Goal: Task Accomplishment & Management: Manage account settings

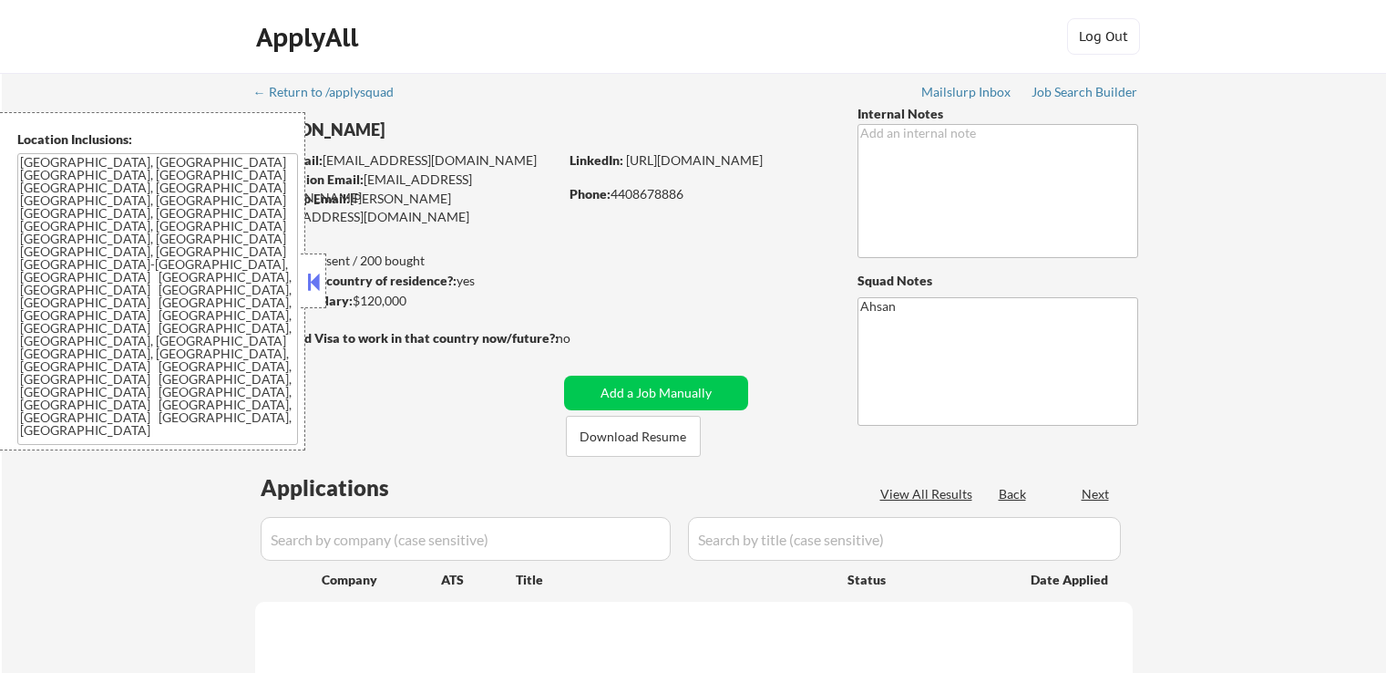
select select ""pending""
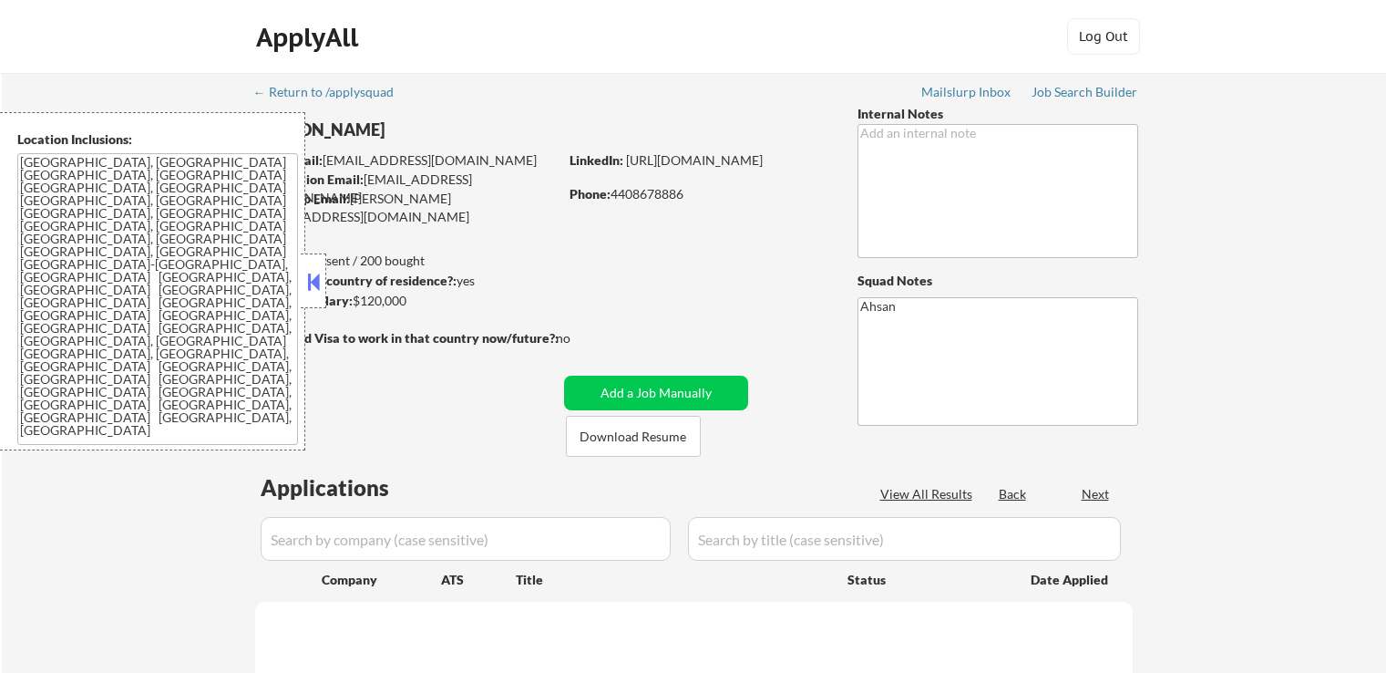
select select ""pending""
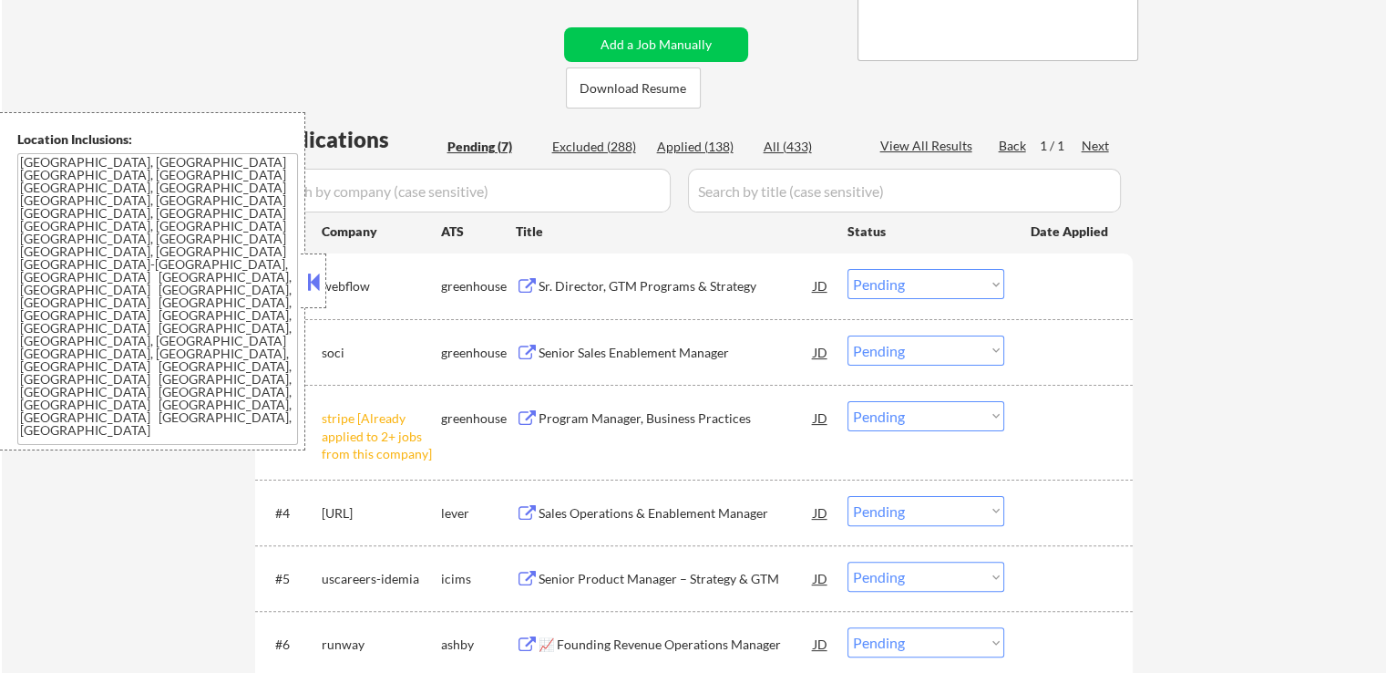
scroll to position [456, 0]
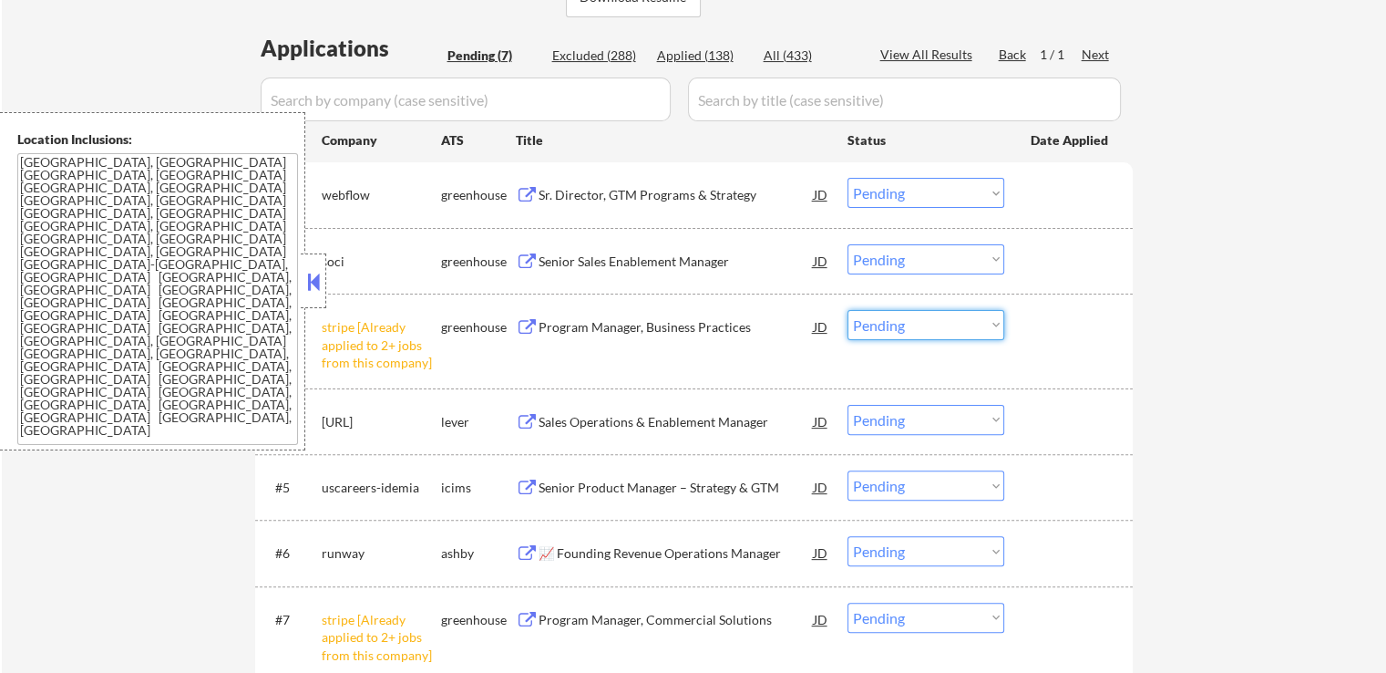
drag, startPoint x: 891, startPoint y: 318, endPoint x: 897, endPoint y: 333, distance: 15.6
click at [893, 319] on select "Choose an option... Pending Applied Excluded (Questions) Excluded (Expired) Exc…" at bounding box center [926, 325] width 157 height 30
click at [848, 310] on select "Choose an option... Pending Applied Excluded (Questions) Excluded (Expired) Exc…" at bounding box center [926, 325] width 157 height 30
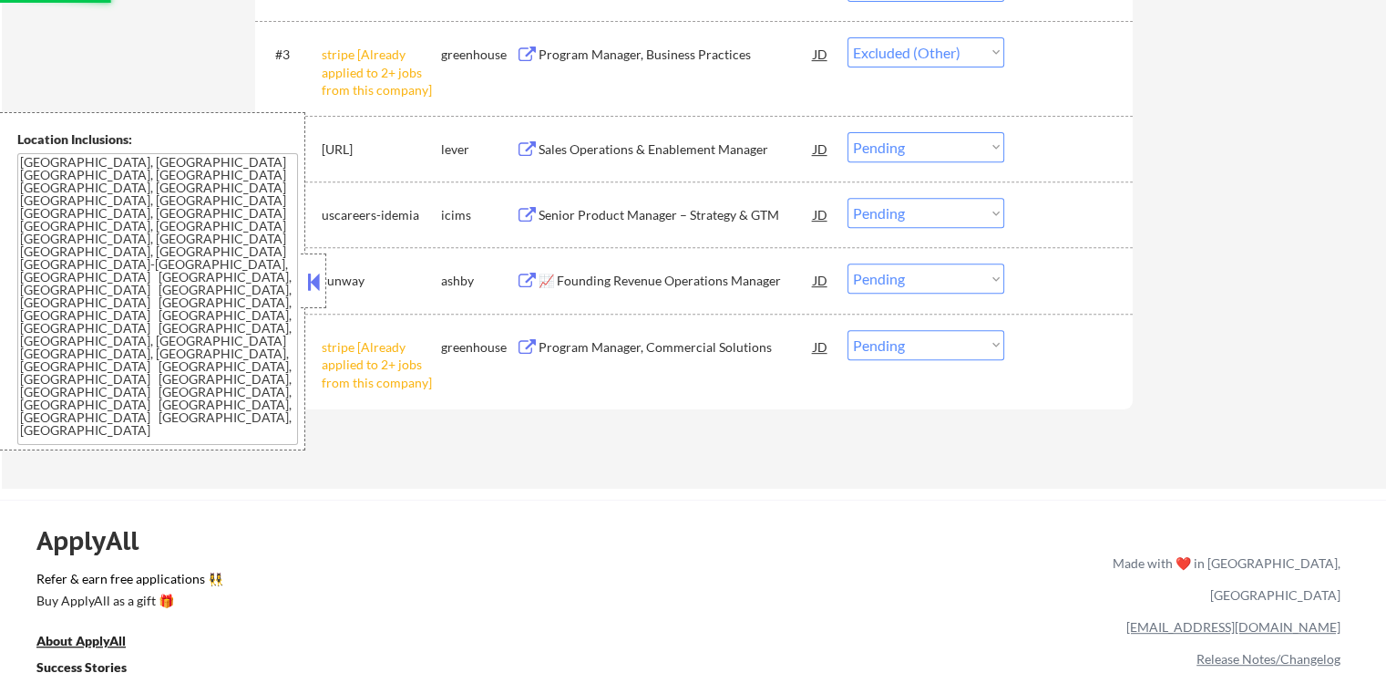
scroll to position [729, 0]
select select ""pending""
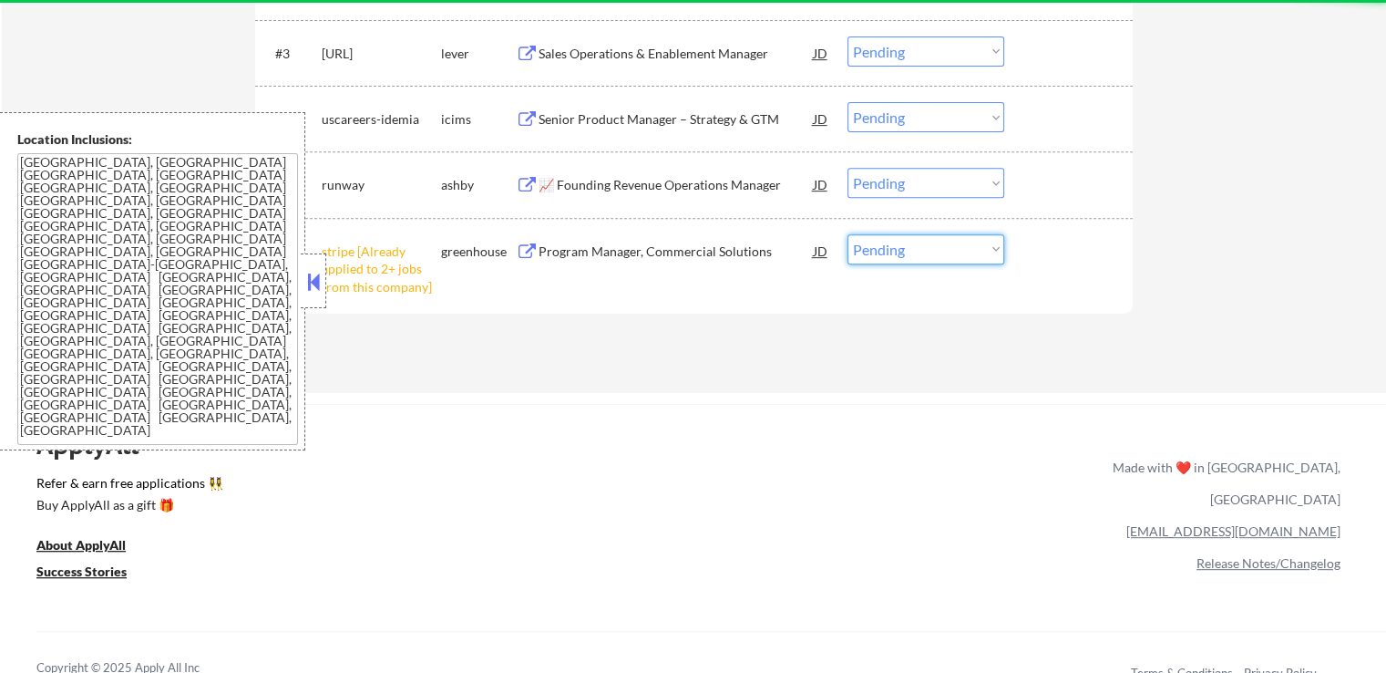
drag, startPoint x: 880, startPoint y: 245, endPoint x: 884, endPoint y: 258, distance: 13.6
click at [881, 245] on select "Choose an option... Pending Applied Excluded (Questions) Excluded (Expired) Exc…" at bounding box center [926, 249] width 157 height 30
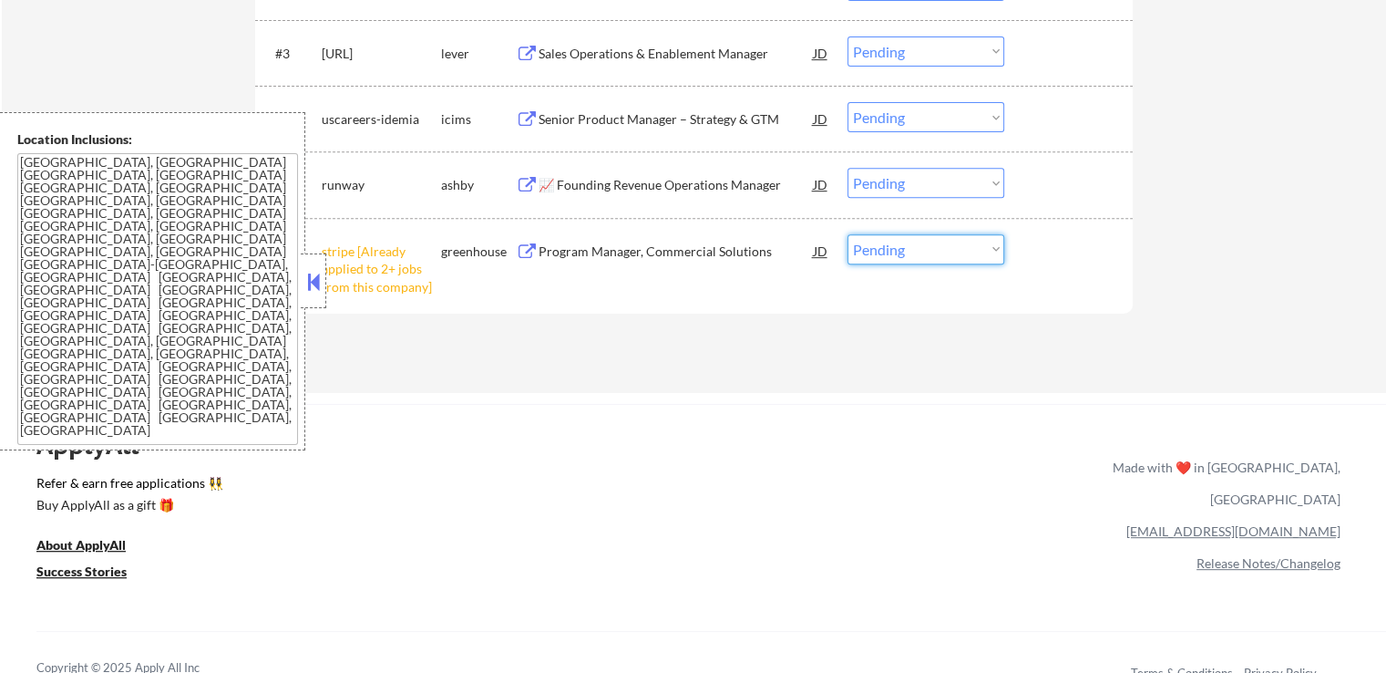
select select ""excluded__other_""
click at [848, 234] on select "Choose an option... Pending Applied Excluded (Questions) Excluded (Expired) Exc…" at bounding box center [926, 249] width 157 height 30
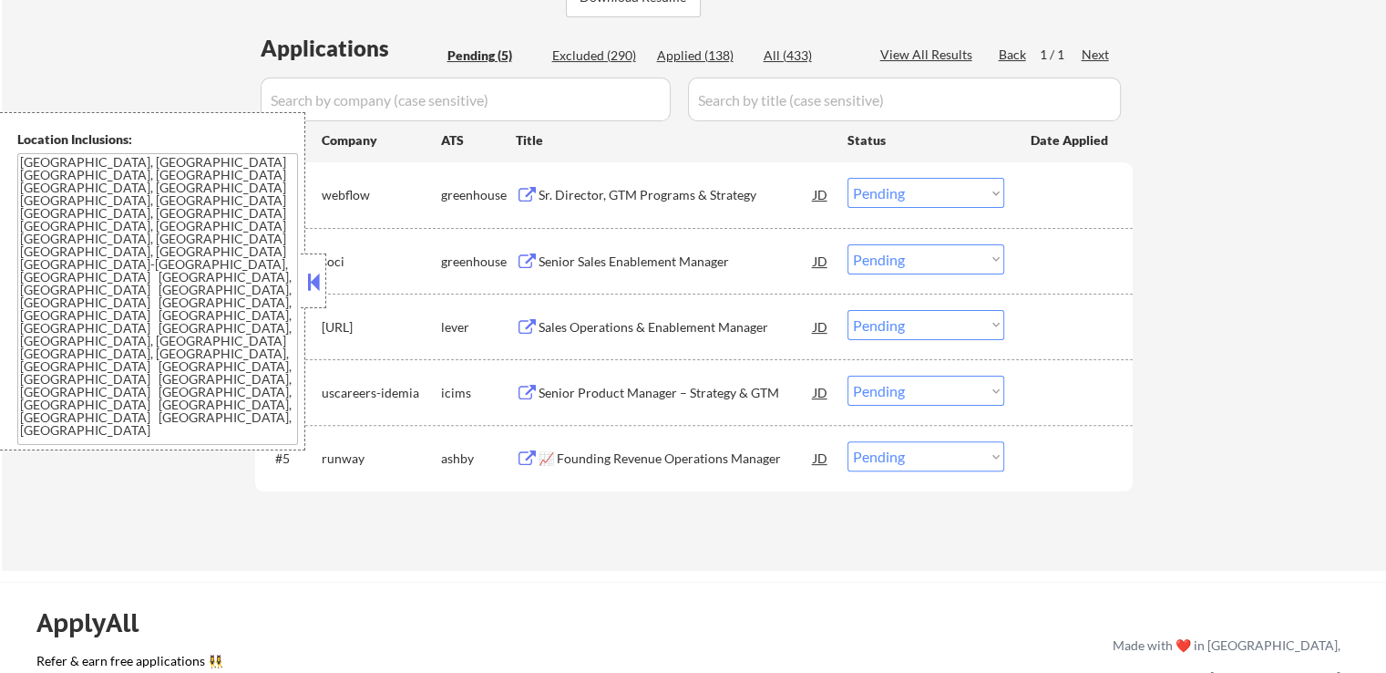
scroll to position [456, 0]
click at [740, 199] on div "Sr. Director, GTM Programs & Strategy" at bounding box center [676, 195] width 275 height 18
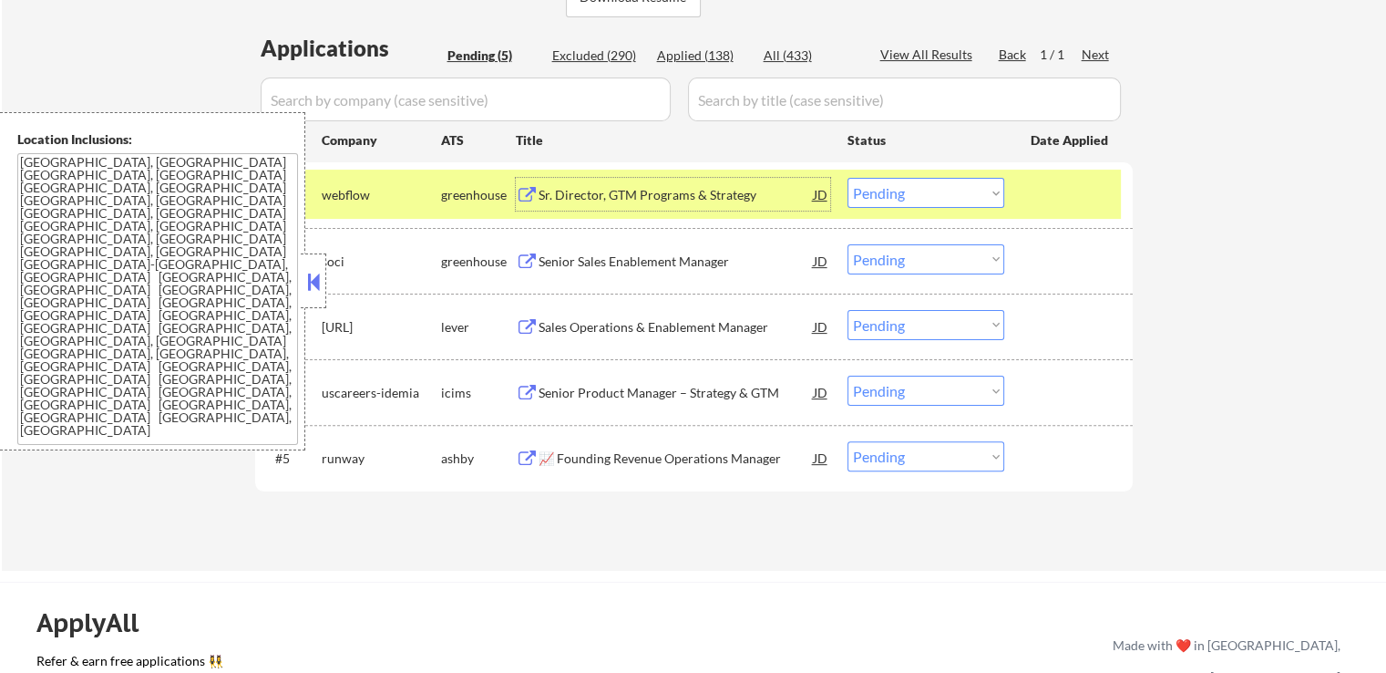
click at [694, 255] on div "Senior Sales Enablement Manager" at bounding box center [676, 261] width 275 height 18
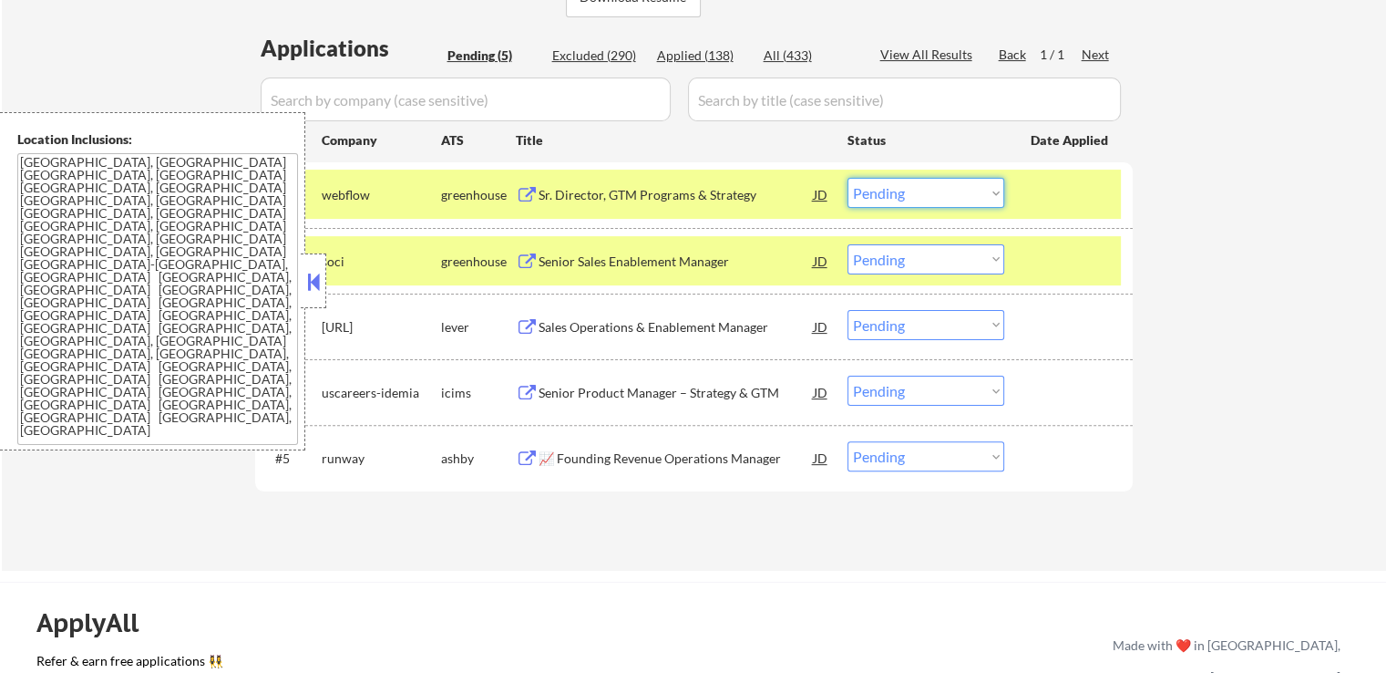
click at [877, 196] on select "Choose an option... Pending Applied Excluded (Questions) Excluded (Expired) Exc…" at bounding box center [926, 193] width 157 height 30
click at [848, 178] on select "Choose an option... Pending Applied Excluded (Questions) Excluded (Expired) Exc…" at bounding box center [926, 193] width 157 height 30
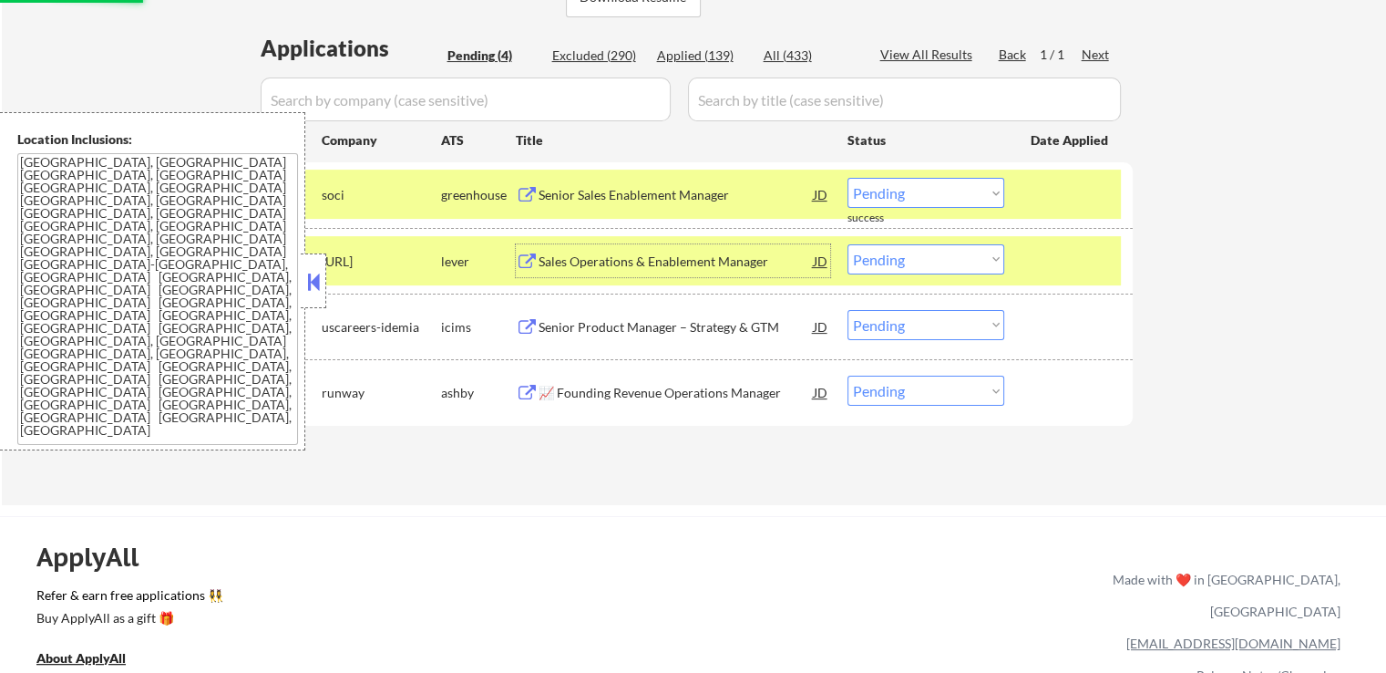
click at [685, 257] on div "Sales Operations & Enablement Manager" at bounding box center [676, 261] width 275 height 18
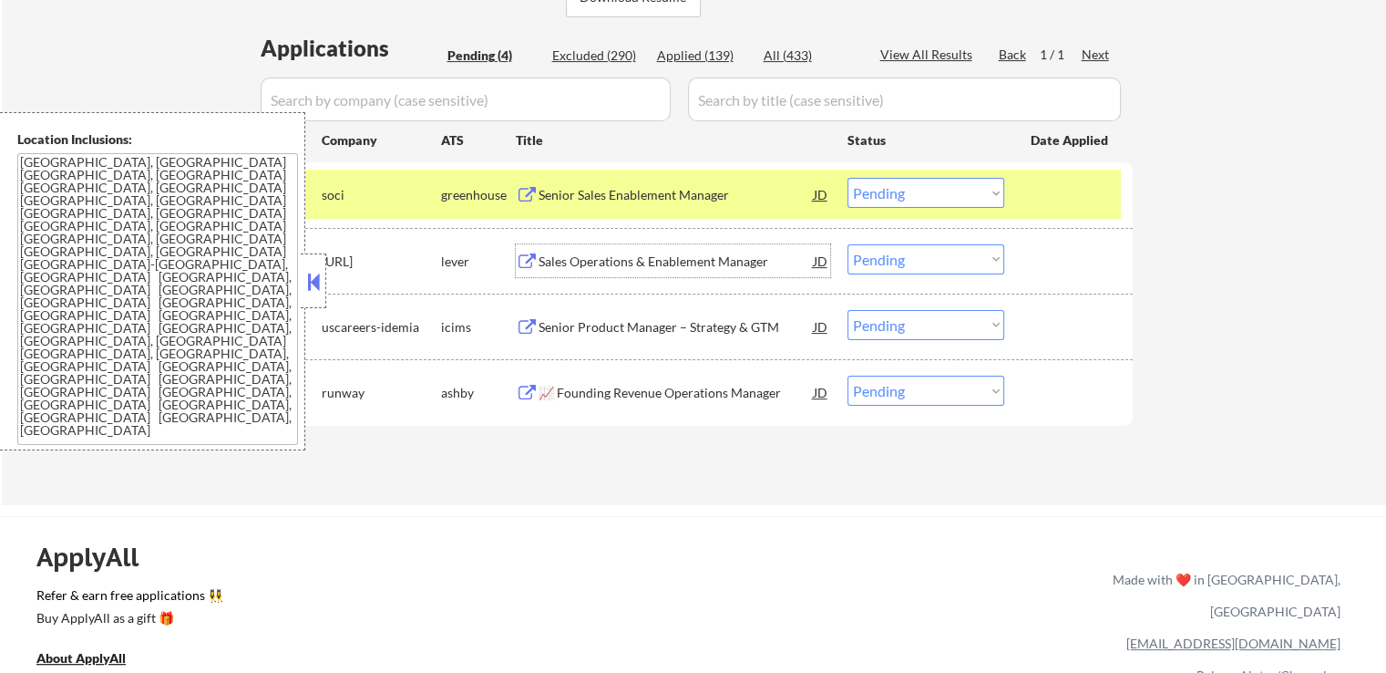
drag, startPoint x: 905, startPoint y: 189, endPoint x: 905, endPoint y: 206, distance: 17.3
click at [905, 198] on select "Choose an option... Pending Applied Excluded (Questions) Excluded (Expired) Exc…" at bounding box center [926, 193] width 157 height 30
click at [848, 178] on select "Choose an option... Pending Applied Excluded (Questions) Excluded (Expired) Exc…" at bounding box center [926, 193] width 157 height 30
click at [705, 318] on div "Senior Product Manager – Strategy & GTM" at bounding box center [676, 327] width 275 height 18
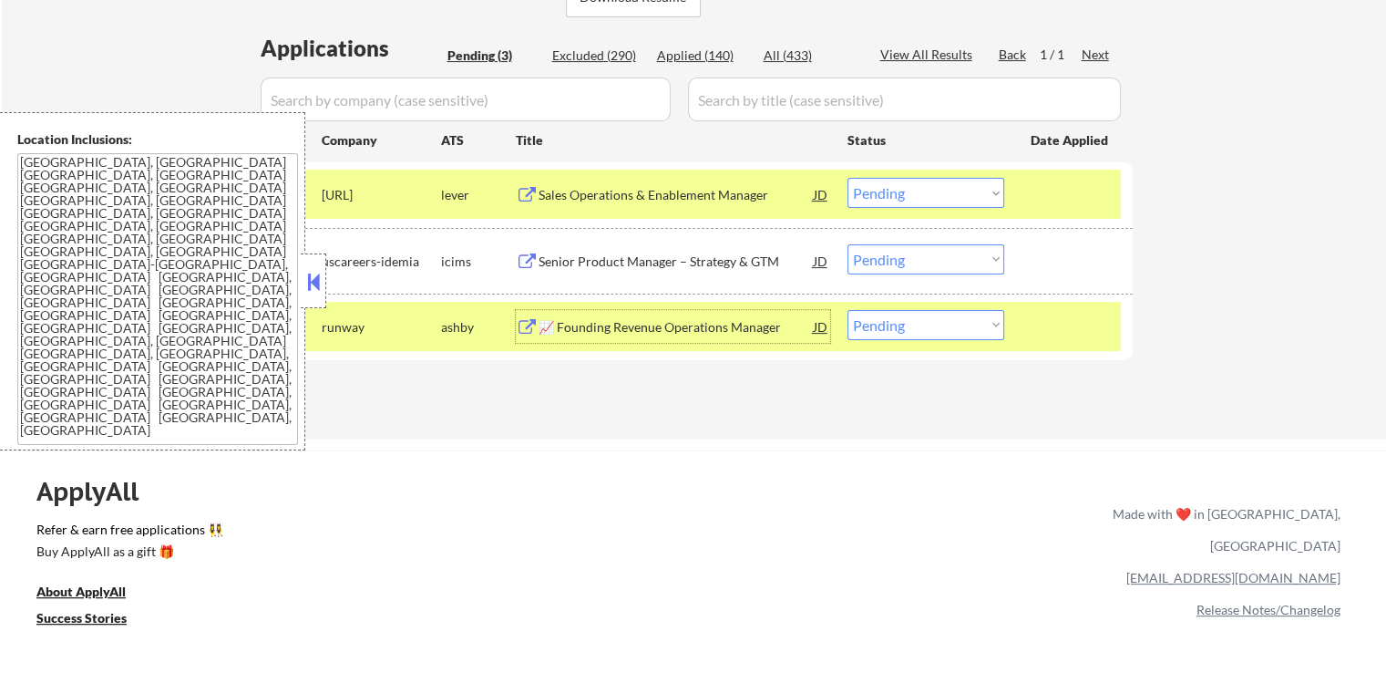
drag, startPoint x: 904, startPoint y: 186, endPoint x: 915, endPoint y: 205, distance: 22.0
click at [904, 187] on select "Choose an option... Pending Applied Excluded (Questions) Excluded (Expired) Exc…" at bounding box center [926, 193] width 157 height 30
click at [848, 178] on select "Choose an option... Pending Applied Excluded (Questions) Excluded (Expired) Exc…" at bounding box center [926, 193] width 157 height 30
click at [766, 322] on div "📈 Founding Revenue Operations Manager" at bounding box center [676, 327] width 275 height 18
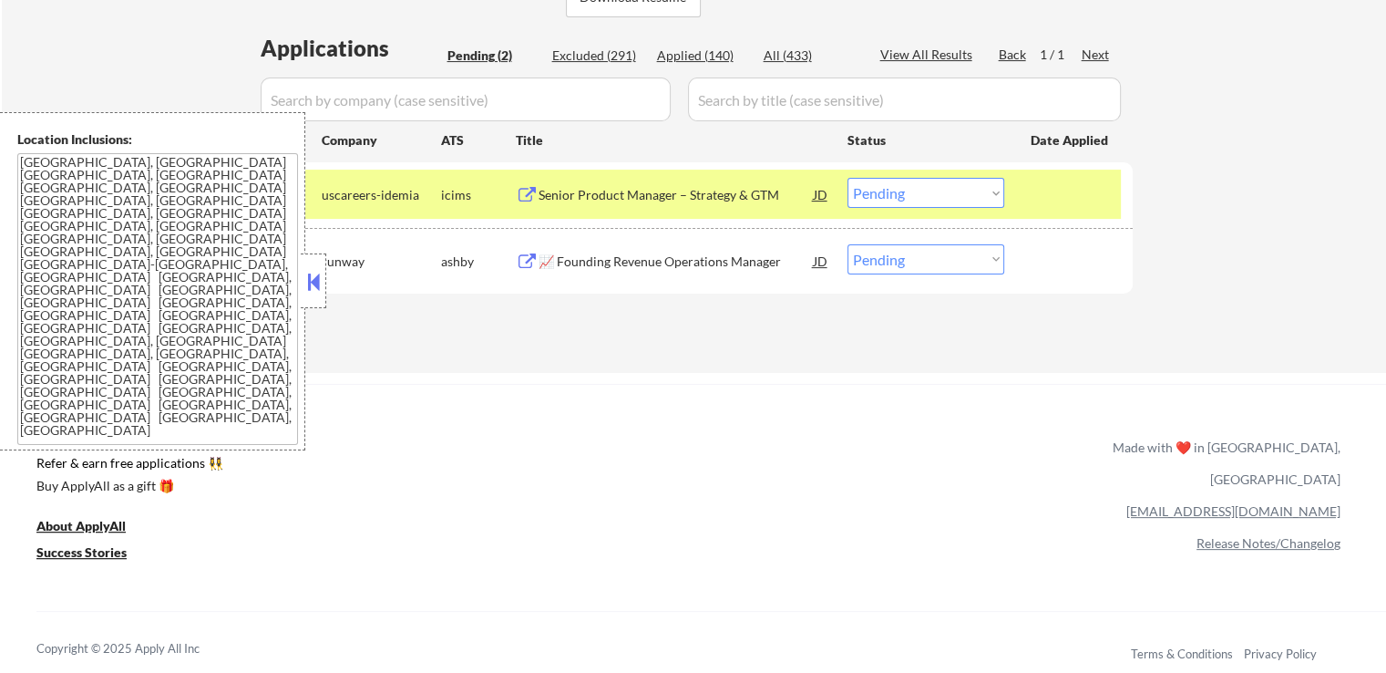
click at [919, 199] on select "Choose an option... Pending Applied Excluded (Questions) Excluded (Expired) Exc…" at bounding box center [926, 193] width 157 height 30
click at [848, 178] on select "Choose an option... Pending Applied Excluded (Questions) Excluded (Expired) Exc…" at bounding box center [926, 193] width 157 height 30
click at [846, 334] on div "Applications Pending (2) Excluded (291) Applied (140) All (433) View All Result…" at bounding box center [694, 185] width 878 height 305
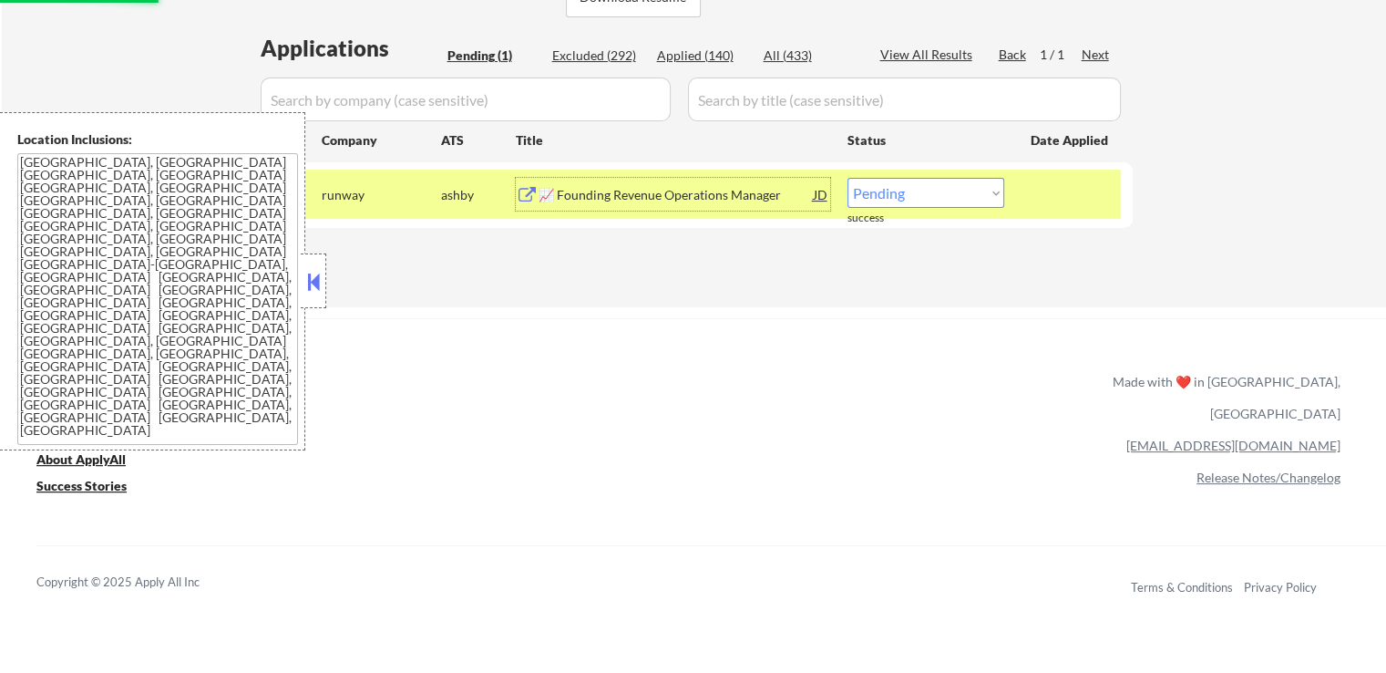
click at [546, 196] on div "📈 Founding Revenue Operations Manager" at bounding box center [676, 195] width 275 height 18
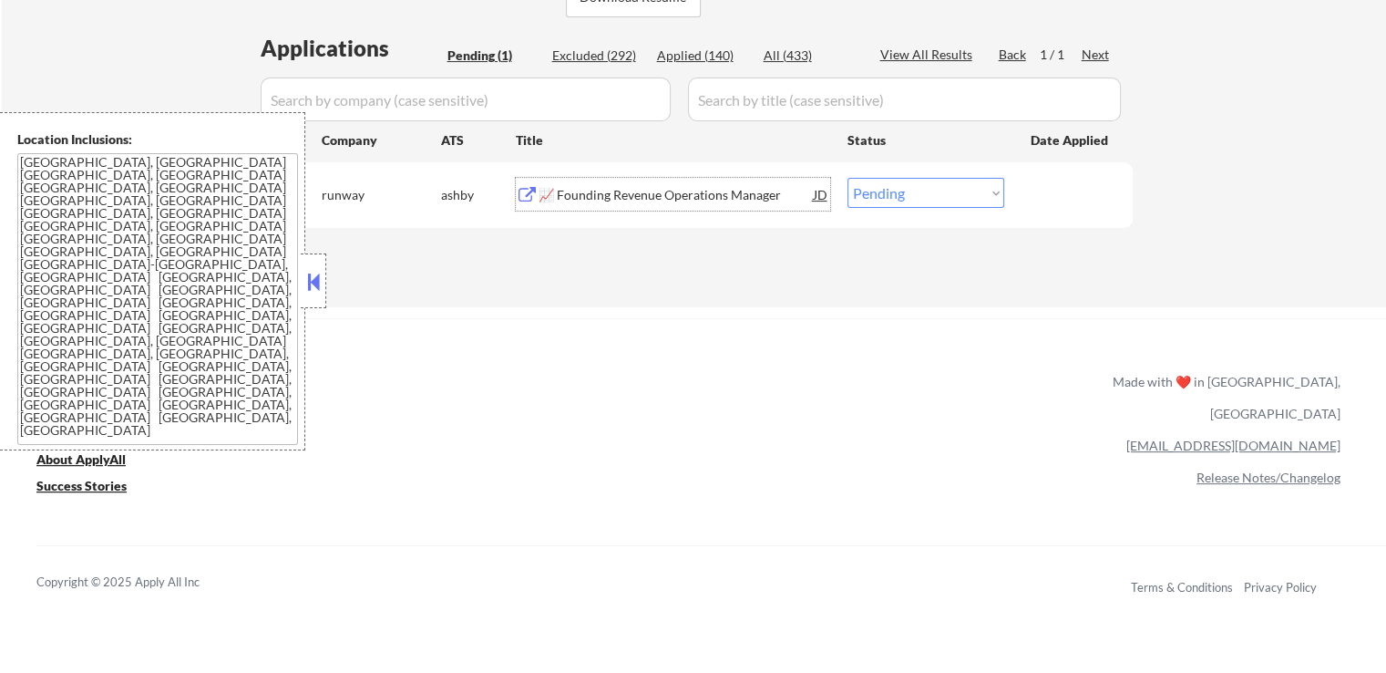
click at [887, 201] on select "Choose an option... Pending Applied Excluded (Questions) Excluded (Expired) Exc…" at bounding box center [926, 193] width 157 height 30
select select ""applied""
click at [848, 178] on select "Choose an option... Pending Applied Excluded (Questions) Excluded (Expired) Exc…" at bounding box center [926, 193] width 157 height 30
